Goal: Find specific page/section: Find specific page/section

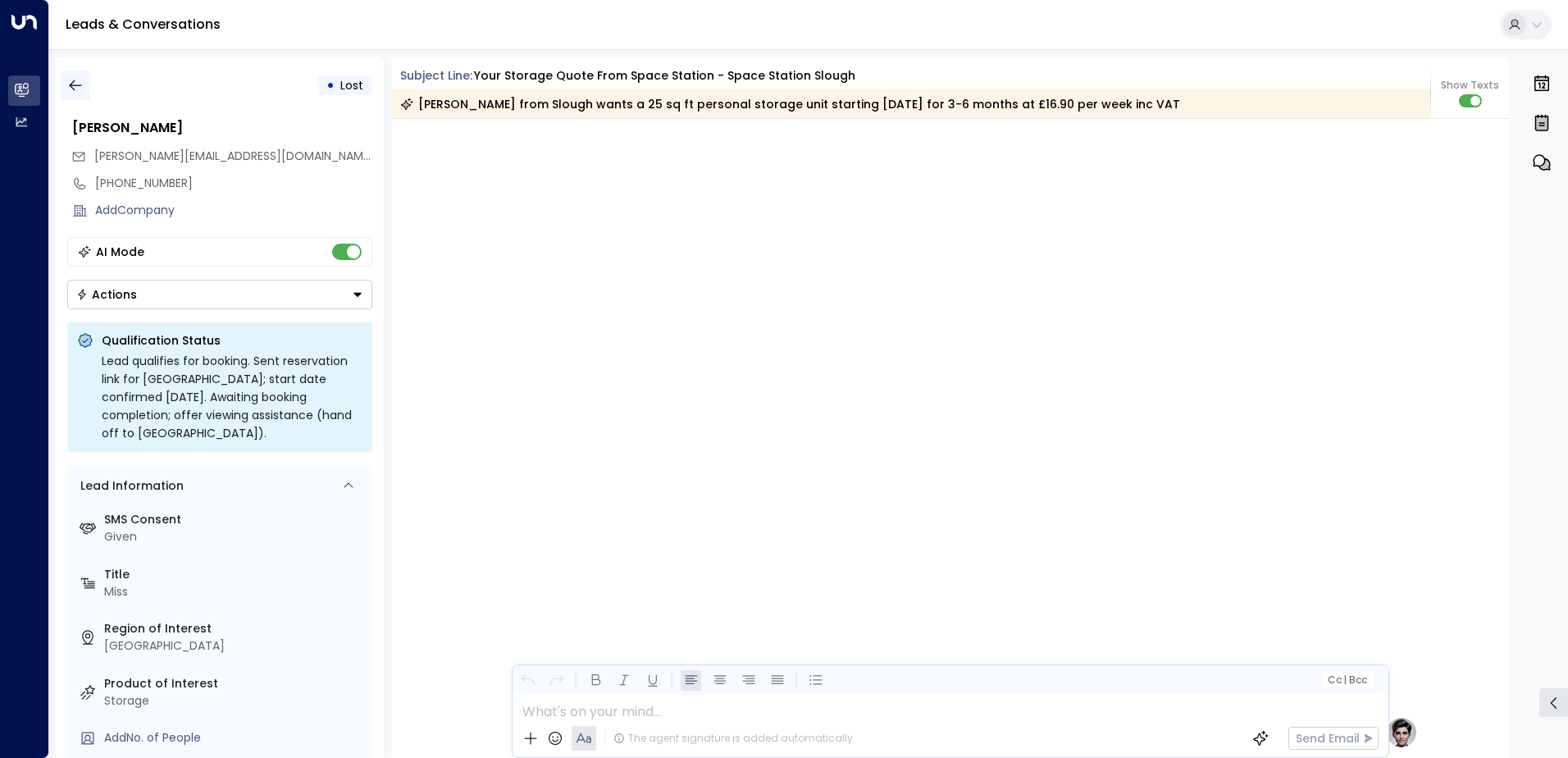
scroll to position [1192, 0]
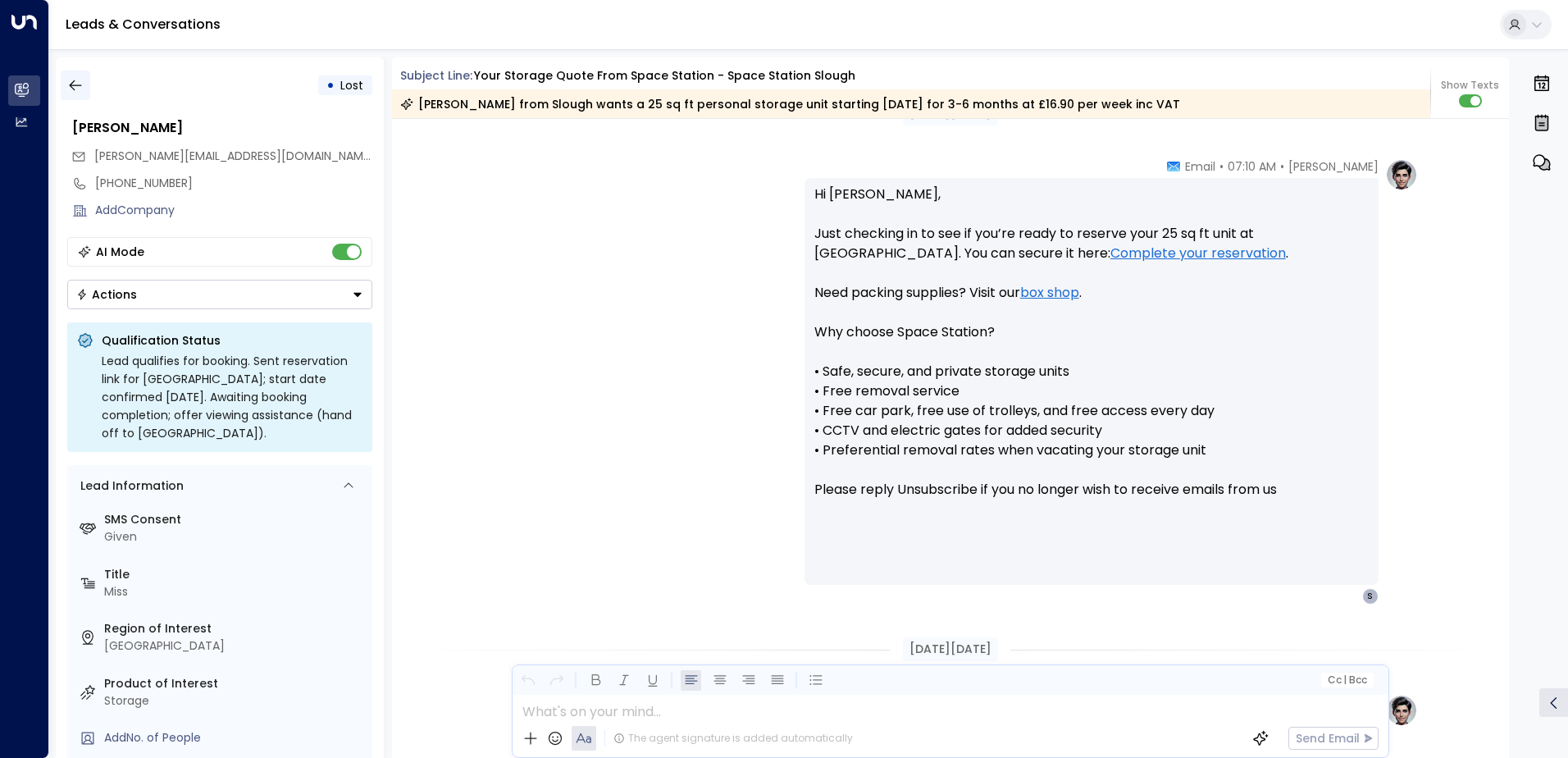
click at [82, 90] on icon "button" at bounding box center [75, 85] width 17 height 17
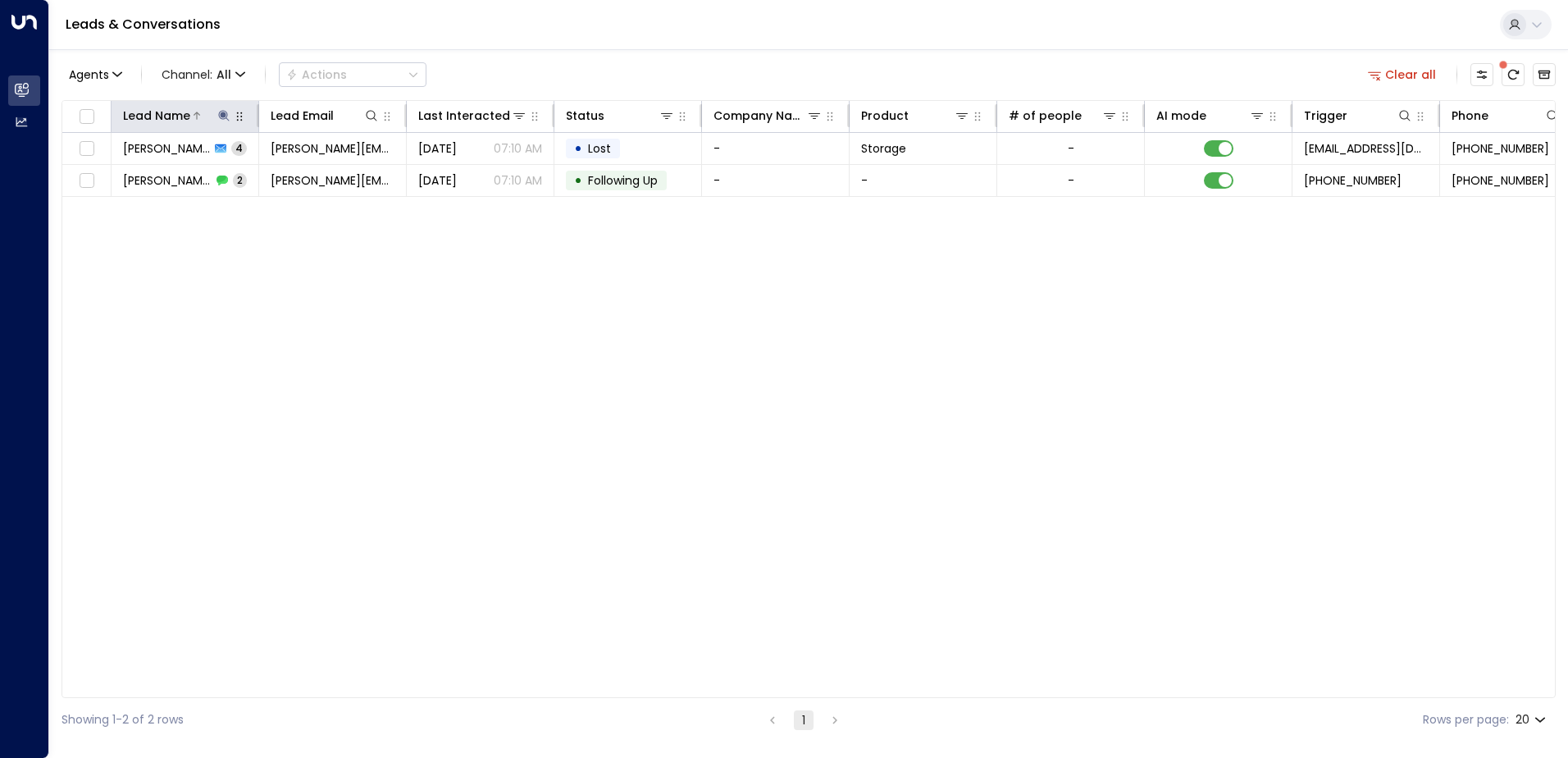
click at [225, 123] on button at bounding box center [223, 116] width 17 height 17
click at [326, 177] on icon "button" at bounding box center [327, 175] width 10 height 10
click at [283, 171] on input "text" at bounding box center [223, 175] width 226 height 30
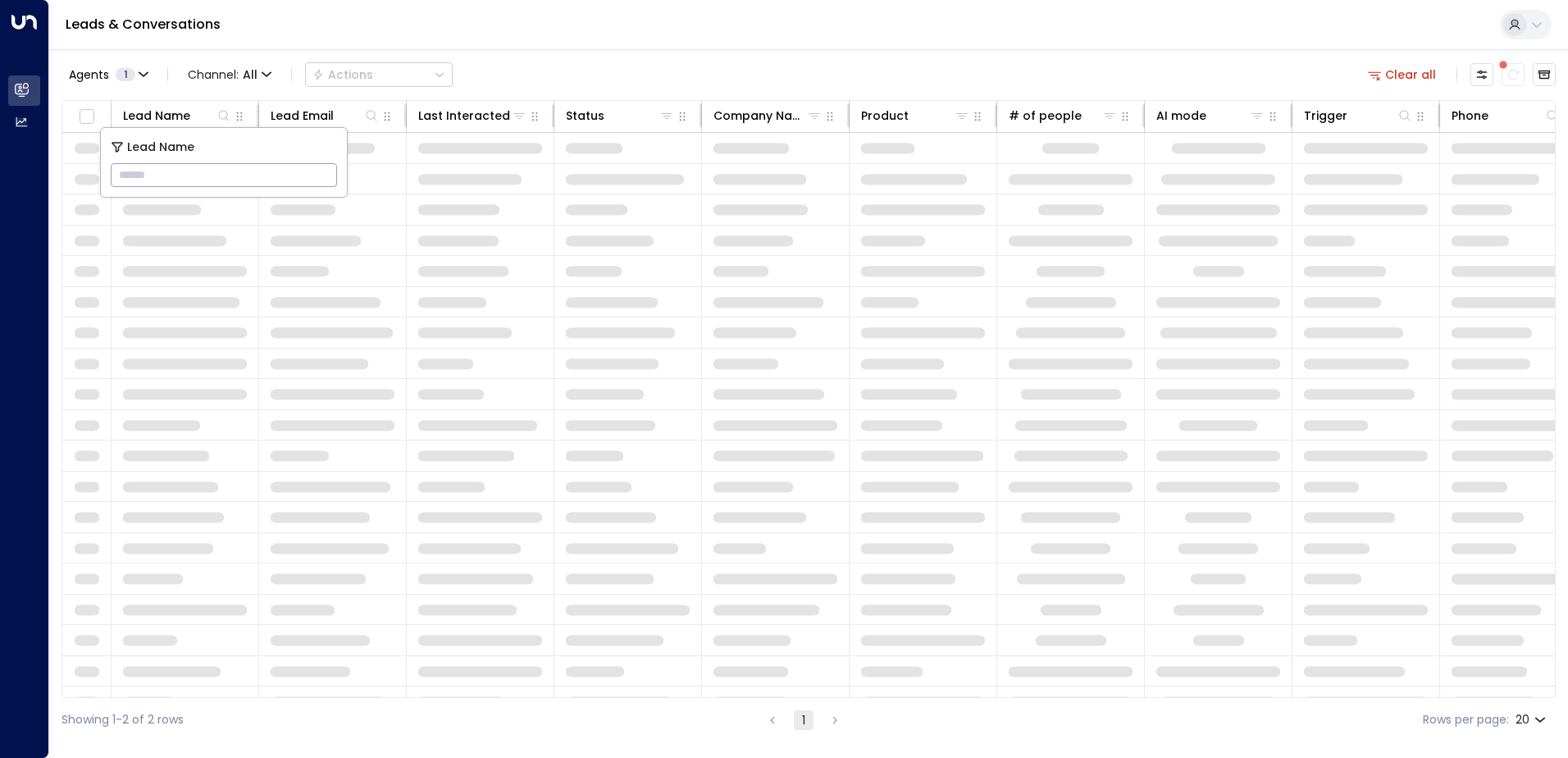
type input "**********"
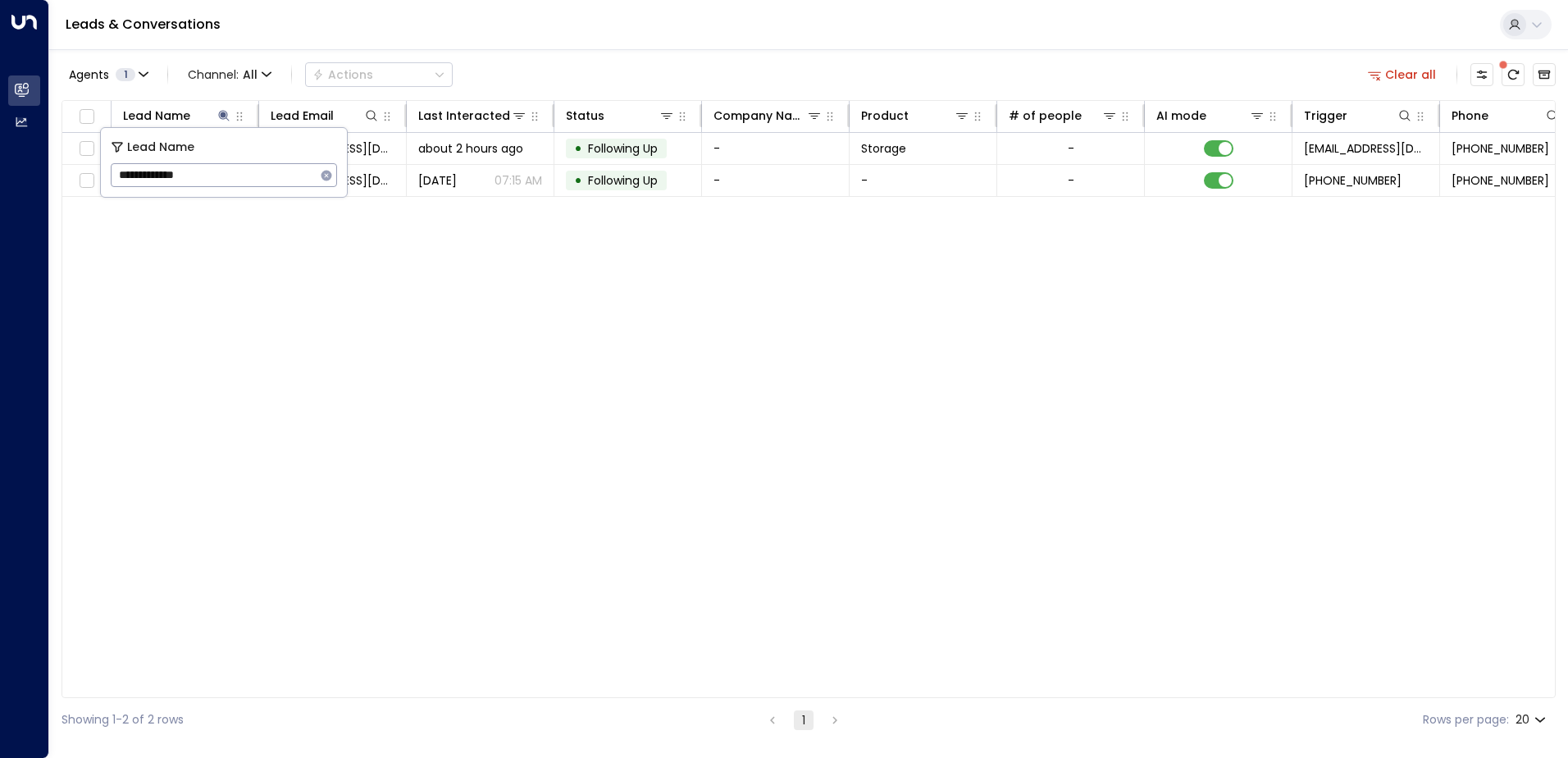
click at [573, 70] on div "Agents 1 Channel: All Actions Clear all" at bounding box center [808, 75] width 1494 height 35
